Goal: Transaction & Acquisition: Purchase product/service

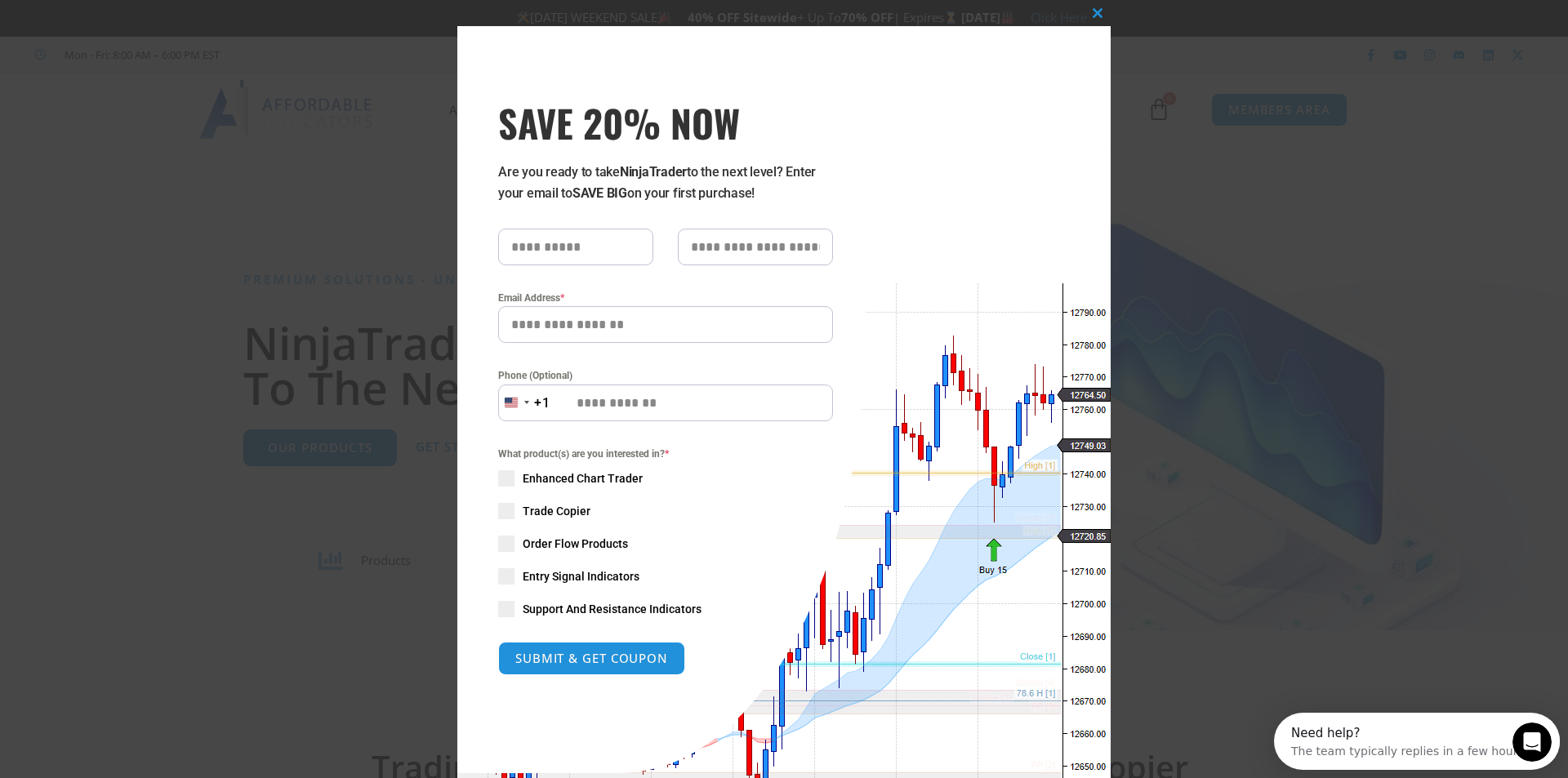
click at [169, 239] on div "Close this module SAVE 20% NOW Are you ready to take NinjaTrader to the next le…" at bounding box center [784, 389] width 1568 height 778
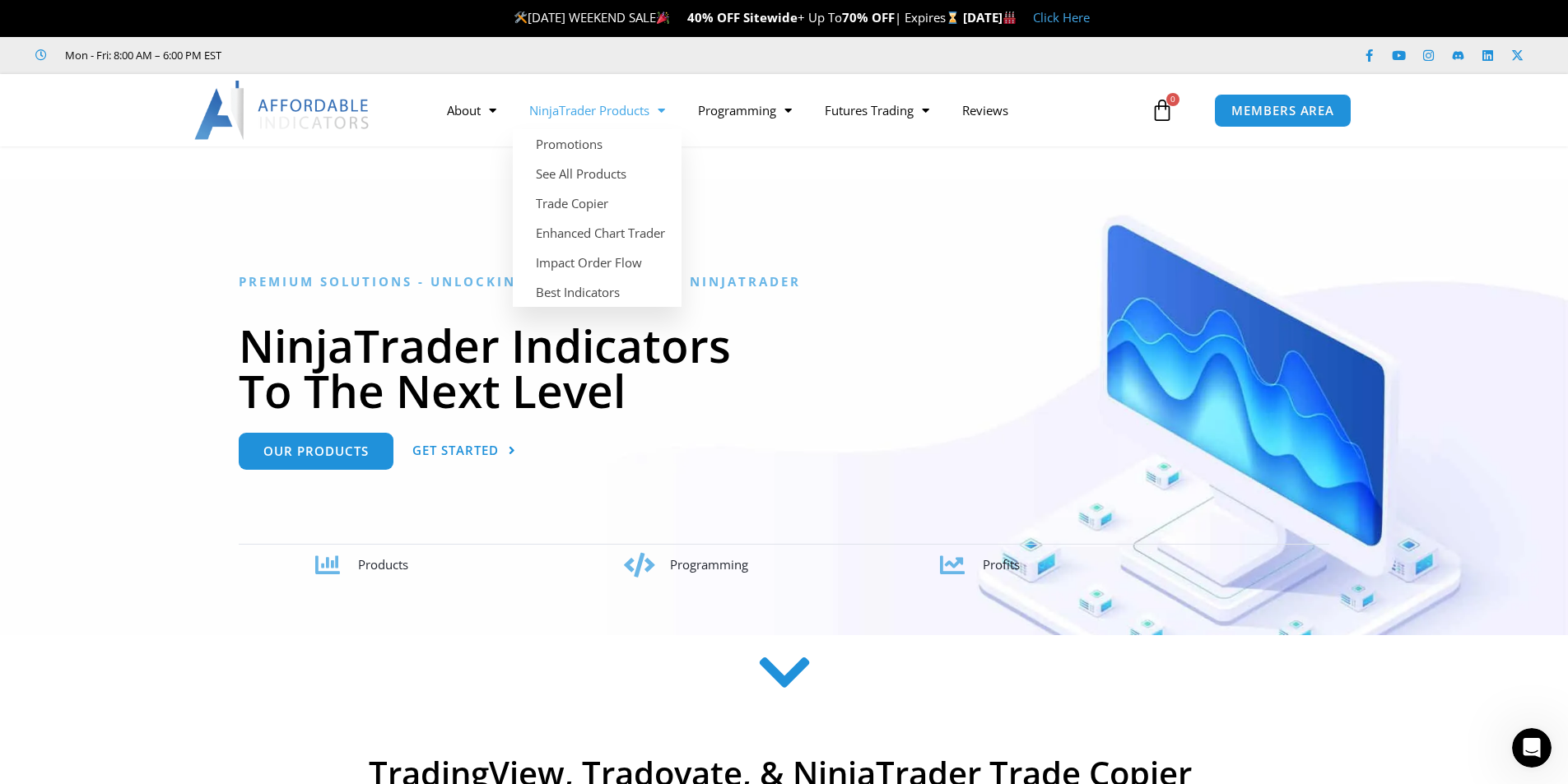
click at [662, 113] on span "Menu" at bounding box center [657, 110] width 15 height 28
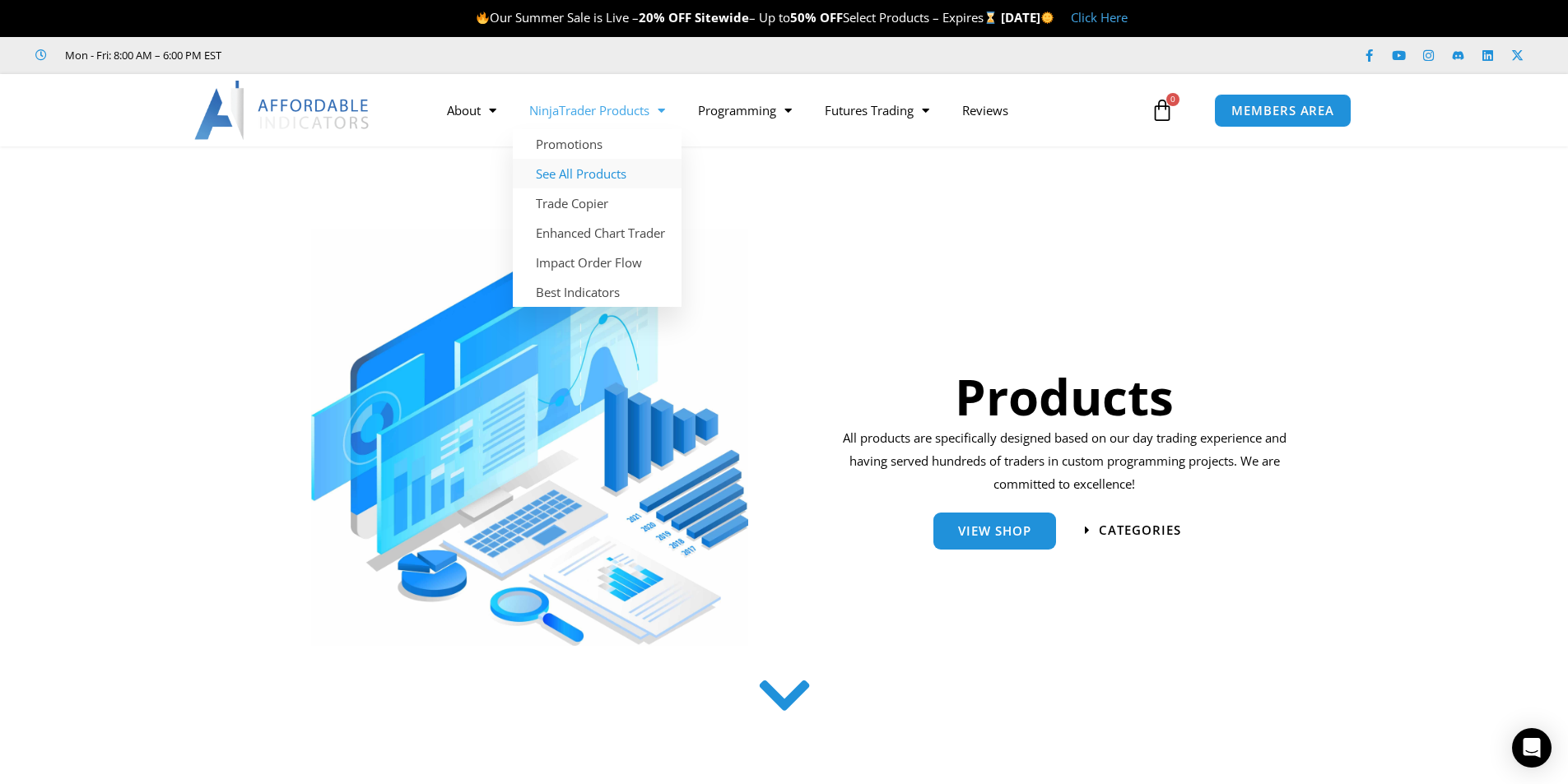
click at [588, 176] on link "See All Products" at bounding box center [598, 173] width 169 height 29
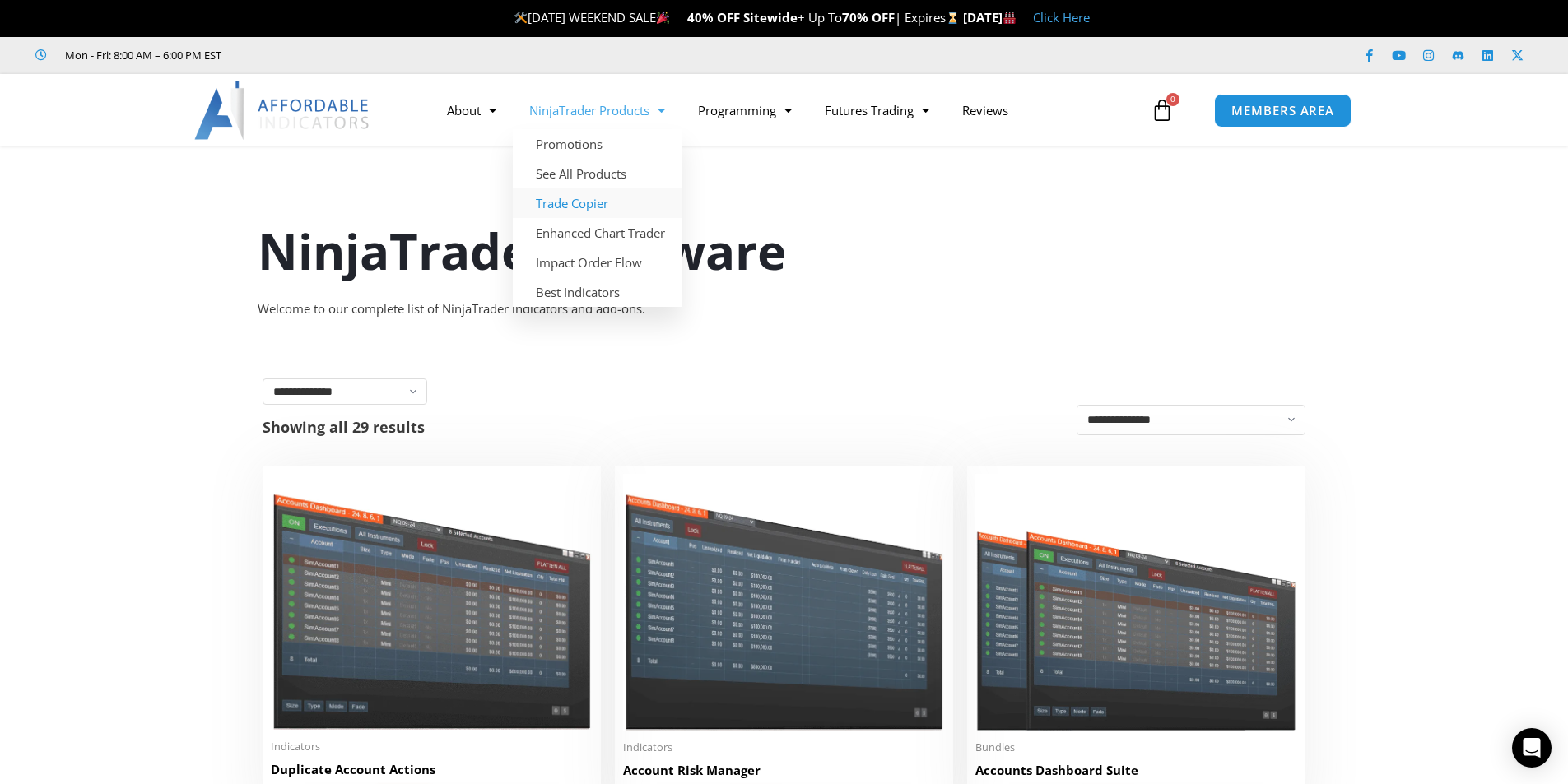
click at [587, 204] on link "Trade Copier" at bounding box center [598, 203] width 169 height 29
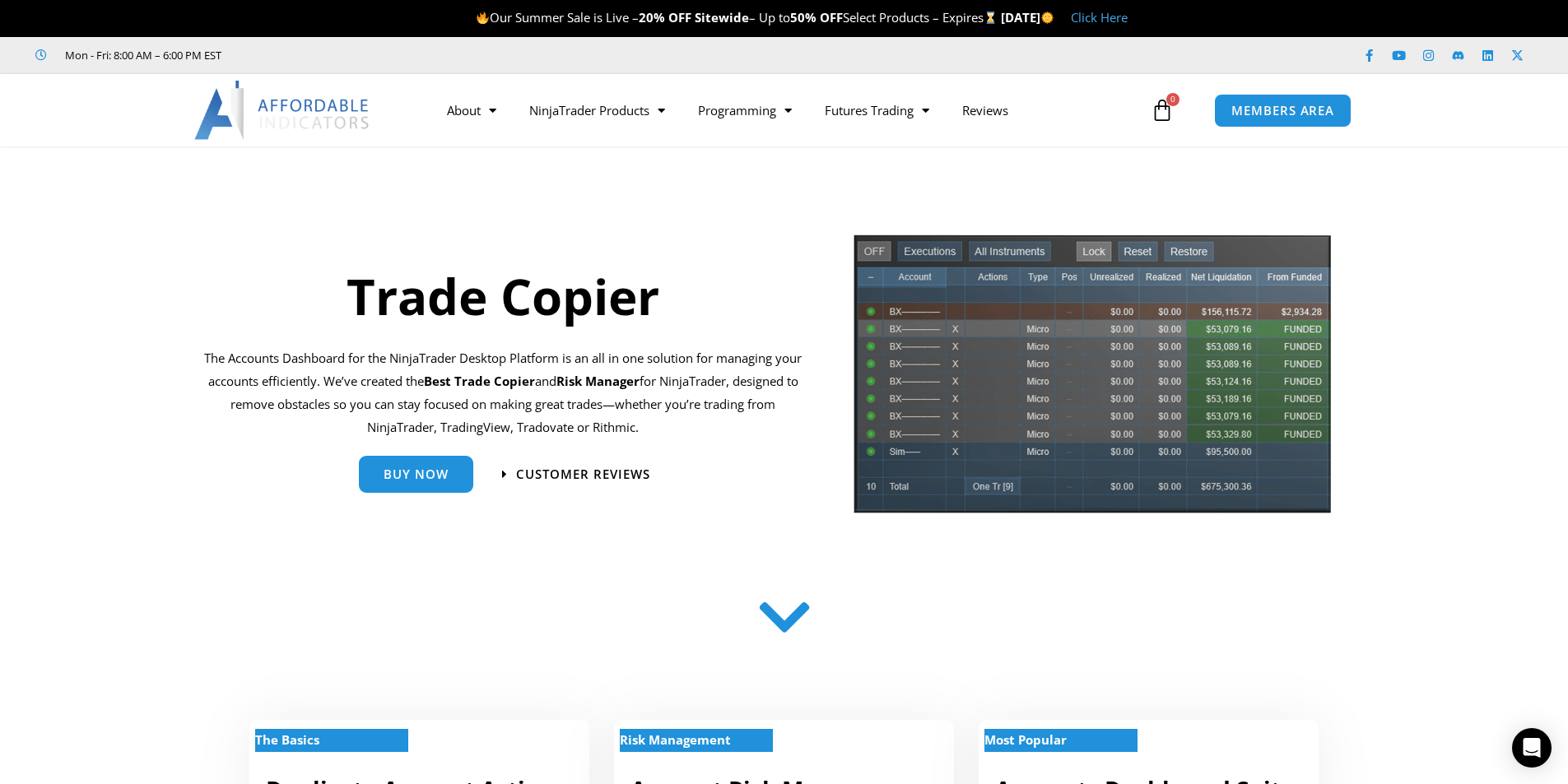
click at [778, 624] on icon at bounding box center [784, 619] width 59 height 59
click at [413, 466] on span "Buy Now" at bounding box center [416, 467] width 65 height 12
